Goal: Find specific page/section: Find specific page/section

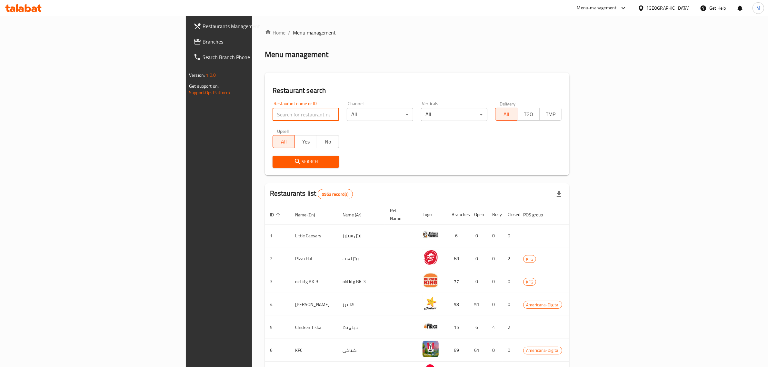
click at [273, 109] on input "search" at bounding box center [306, 114] width 66 height 13
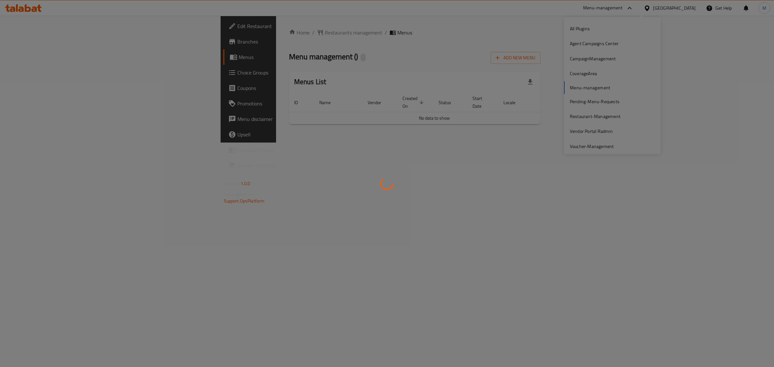
click at [586, 44] on div at bounding box center [387, 183] width 774 height 367
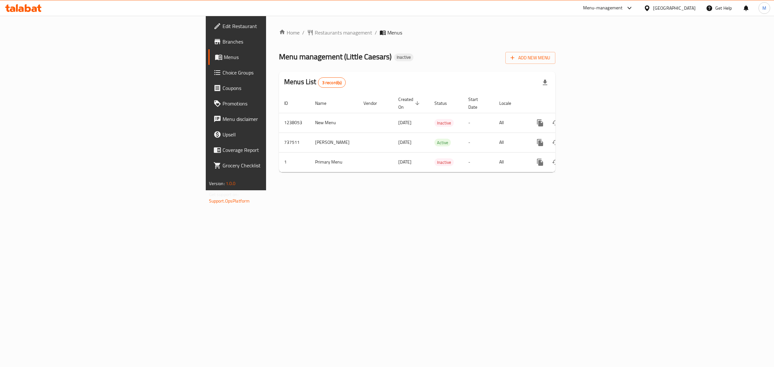
click at [623, 8] on div "Menu-management" at bounding box center [603, 8] width 40 height 8
click at [610, 40] on div "Agent Campaigns Center" at bounding box center [596, 43] width 49 height 7
